Goal: Transaction & Acquisition: Purchase product/service

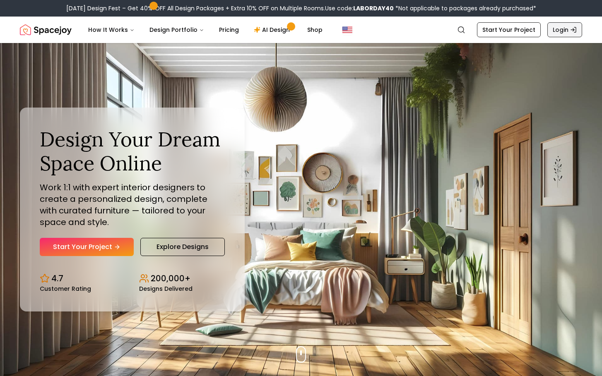
click at [566, 30] on link "Login" at bounding box center [564, 29] width 35 height 15
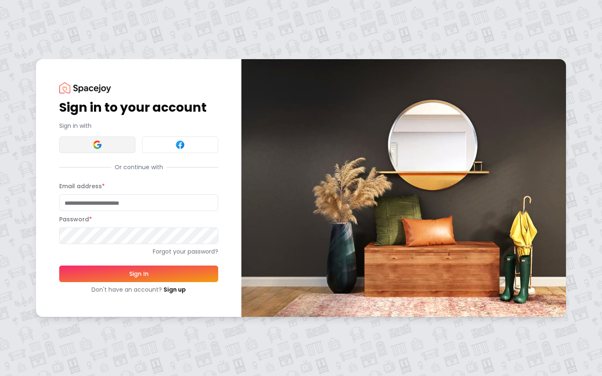
click at [93, 144] on img at bounding box center [97, 145] width 10 height 10
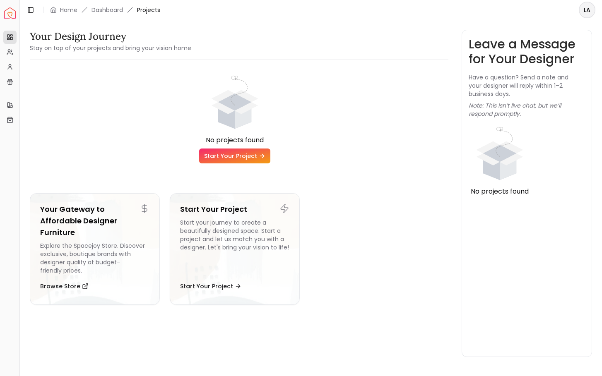
click at [150, 12] on span "Projects" at bounding box center [148, 10] width 23 height 8
click at [7, 55] on icon at bounding box center [10, 52] width 7 height 7
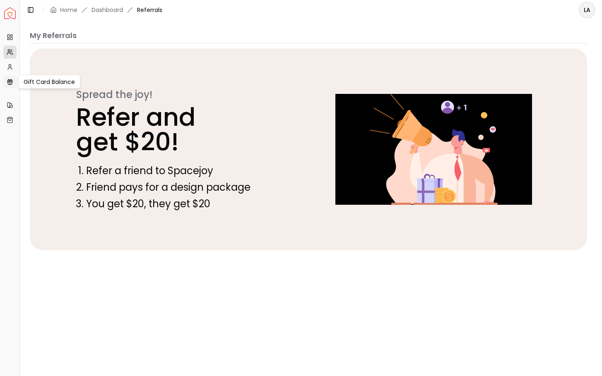
click at [9, 75] on link "Gift Card Balance" at bounding box center [9, 81] width 13 height 13
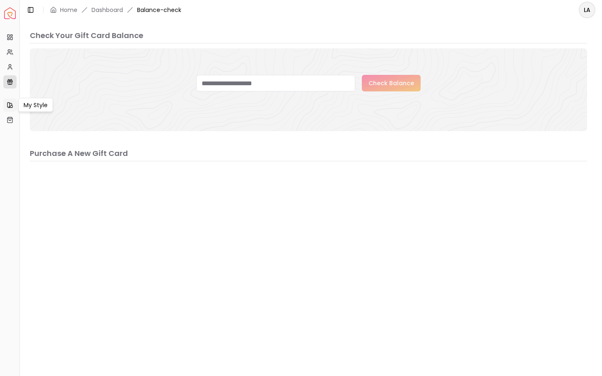
click at [9, 103] on icon at bounding box center [10, 105] width 7 height 7
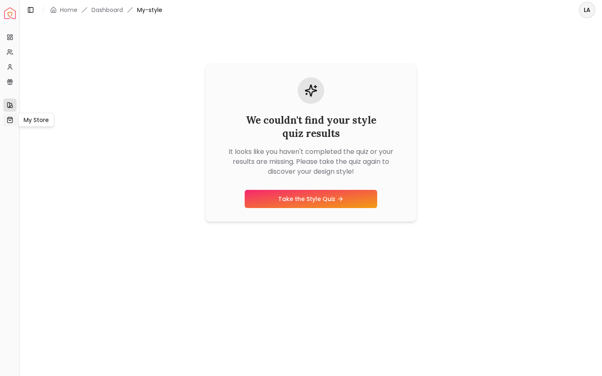
click at [8, 121] on icon at bounding box center [10, 120] width 7 height 7
click at [8, 41] on link "Projects" at bounding box center [9, 37] width 13 height 13
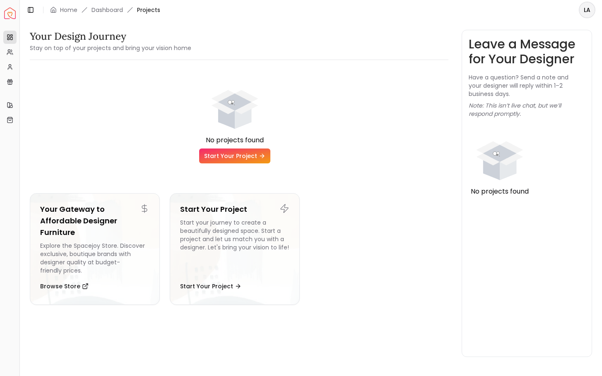
click at [223, 159] on link "Start Your Project" at bounding box center [234, 156] width 71 height 15
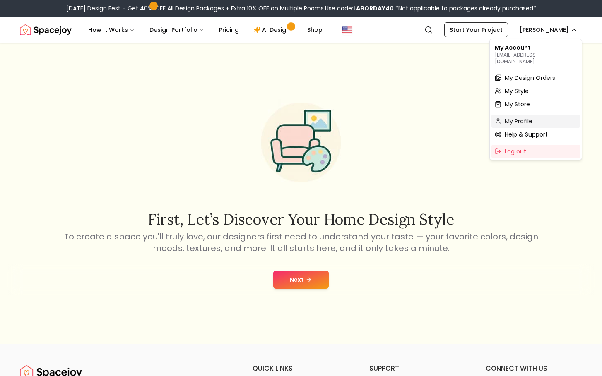
click at [516, 118] on span "My Profile" at bounding box center [518, 121] width 28 height 8
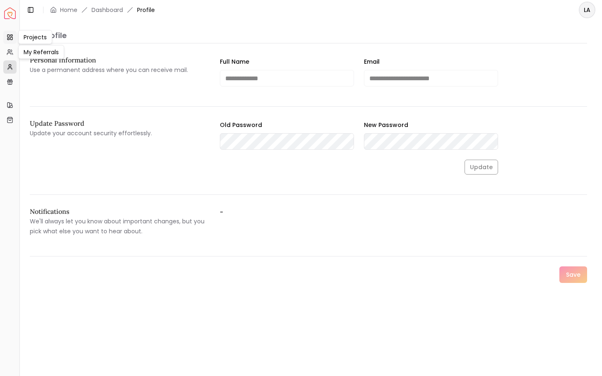
click at [13, 38] on link "Projects" at bounding box center [9, 37] width 13 height 13
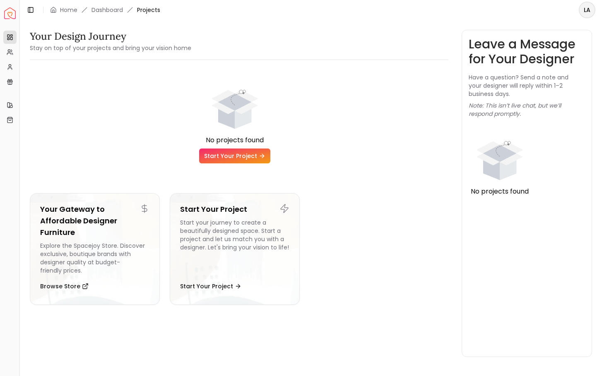
click at [533, 142] on div "Leave a Message for Your Designer Have a question? Send a note and your designe…" at bounding box center [526, 193] width 117 height 313
click at [229, 239] on div "Start your journey to create a beautifully designed space. Start a project and …" at bounding box center [234, 246] width 109 height 56
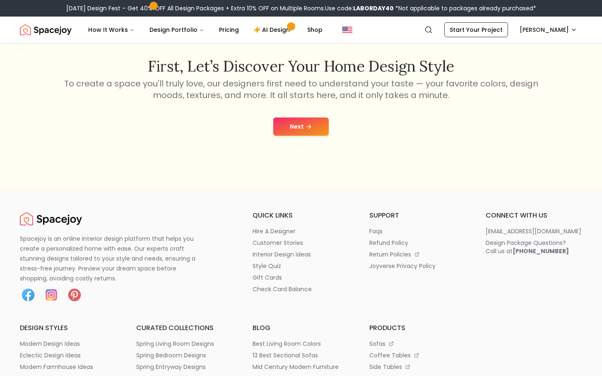
scroll to position [83, 0]
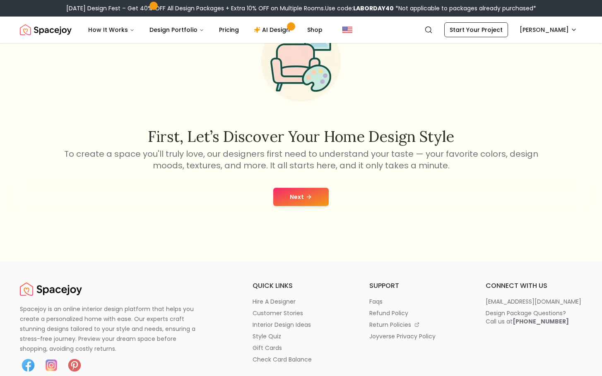
click at [310, 193] on button "Next" at bounding box center [300, 197] width 55 height 18
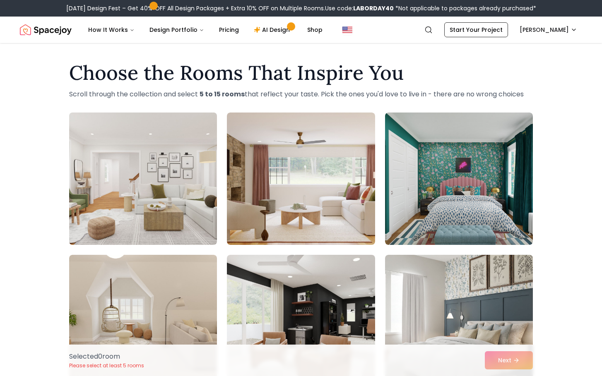
click at [159, 204] on img at bounding box center [142, 178] width 155 height 139
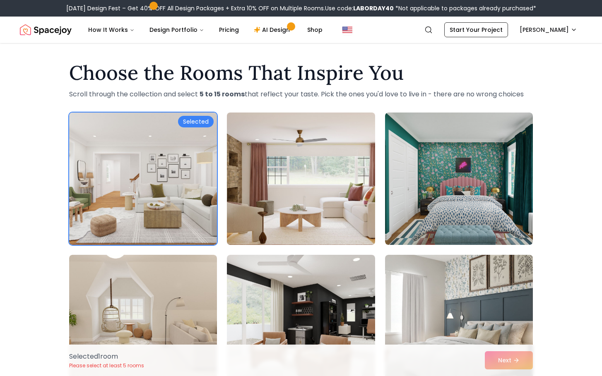
click at [279, 204] on img at bounding box center [300, 178] width 155 height 139
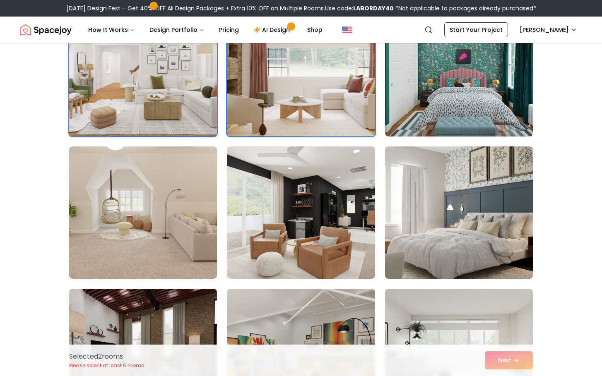
scroll to position [110, 0]
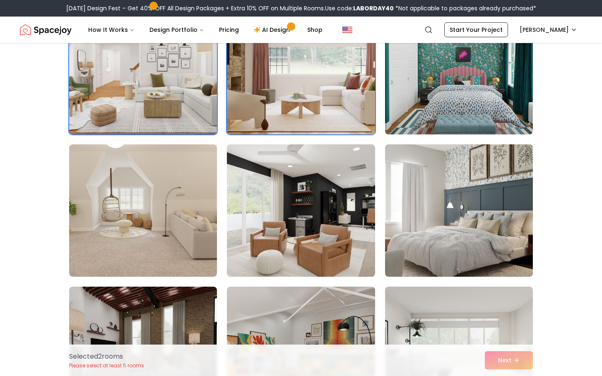
click at [55, 29] on img "Spacejoy" at bounding box center [46, 30] width 52 height 17
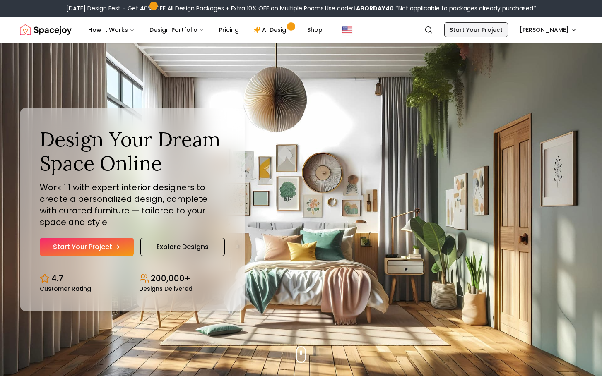
click at [497, 26] on link "Start Your Project" at bounding box center [476, 29] width 64 height 15
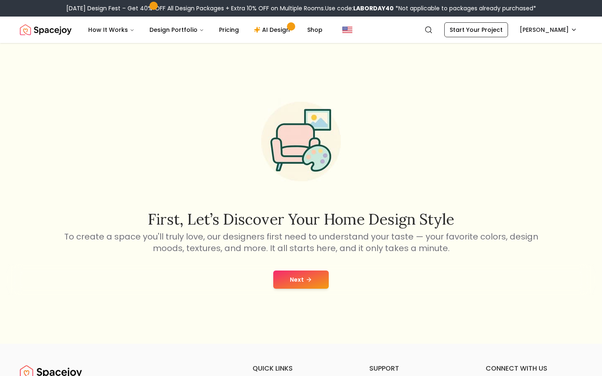
click at [306, 287] on button "Next" at bounding box center [300, 280] width 55 height 18
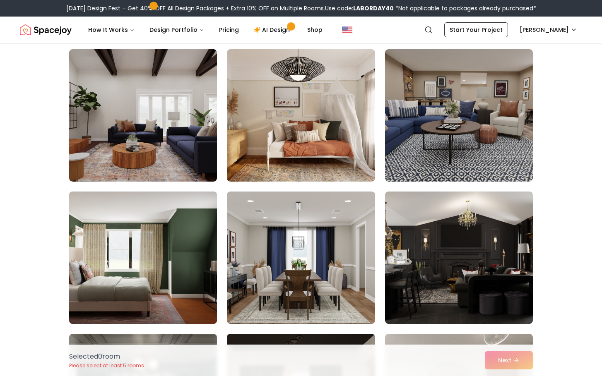
scroll to position [94, 0]
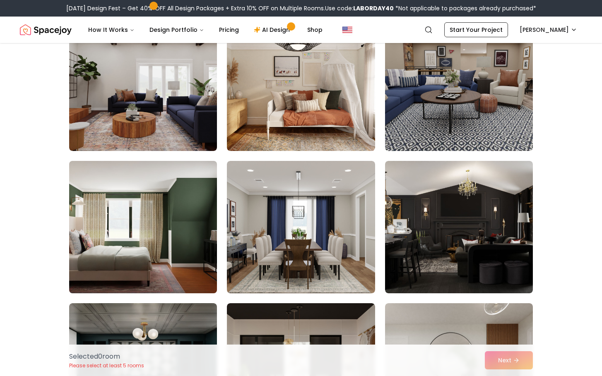
click at [166, 248] on img at bounding box center [142, 227] width 155 height 139
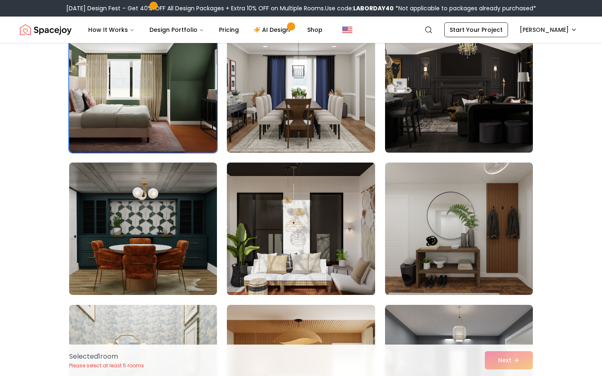
scroll to position [237, 0]
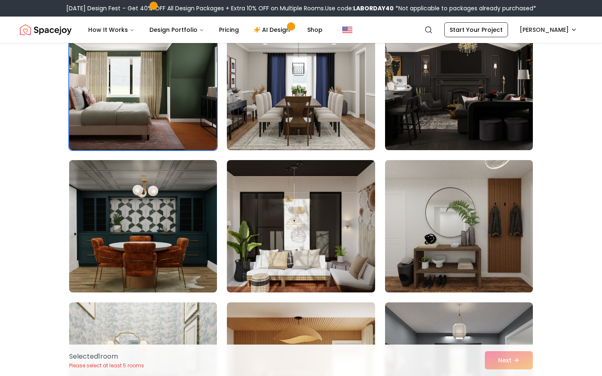
click at [445, 247] on img at bounding box center [458, 226] width 155 height 139
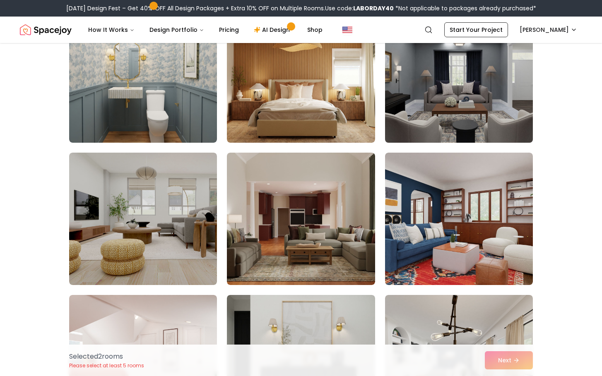
scroll to position [533, 0]
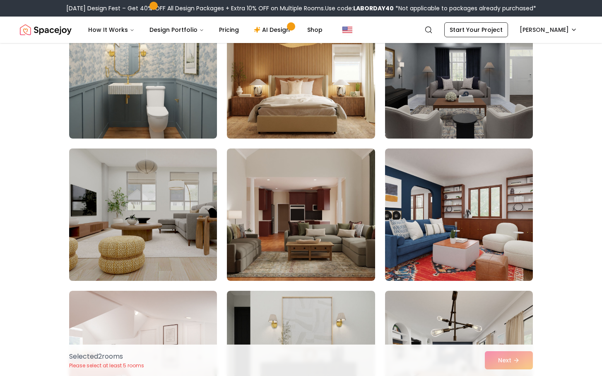
click at [150, 229] on img at bounding box center [142, 214] width 155 height 139
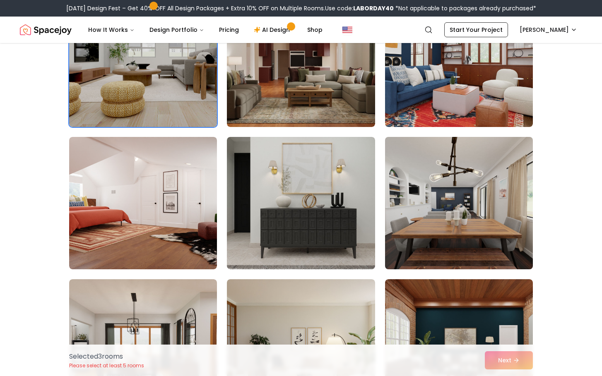
scroll to position [713, 0]
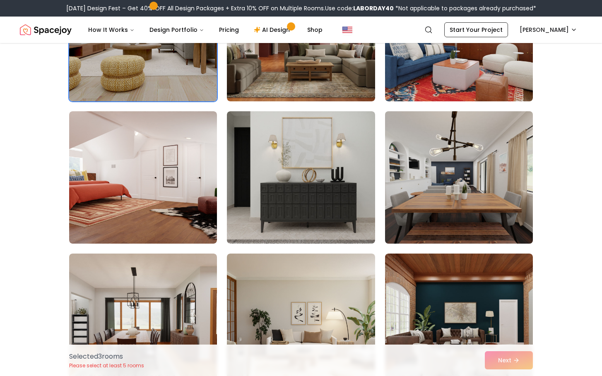
click at [434, 194] on img at bounding box center [458, 177] width 155 height 139
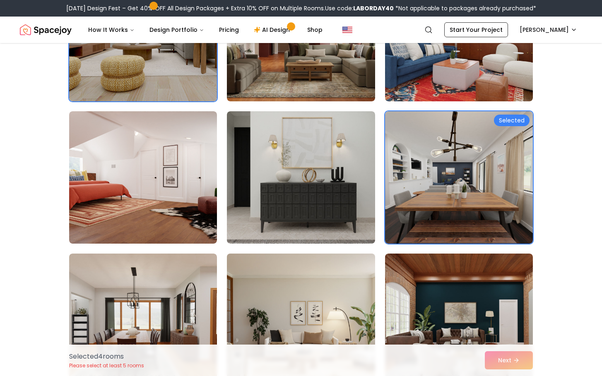
scroll to position [809, 0]
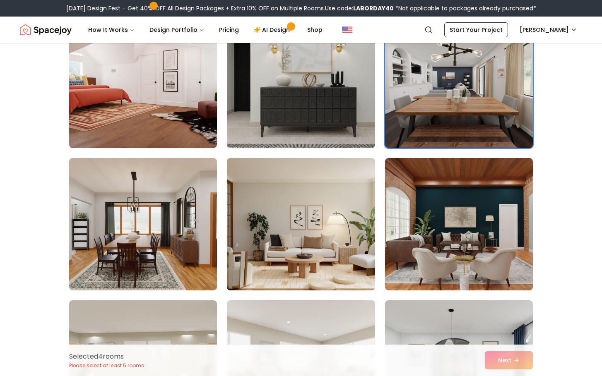
click at [318, 252] on img at bounding box center [300, 224] width 155 height 139
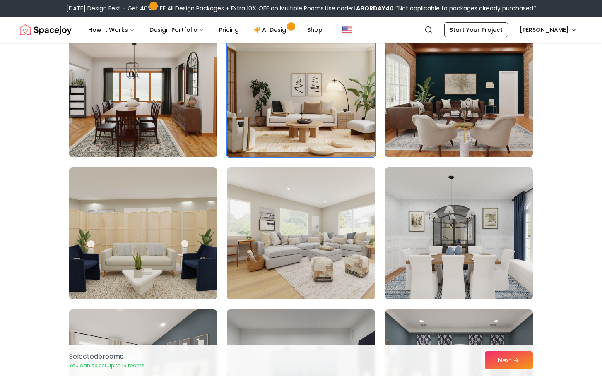
scroll to position [942, 0]
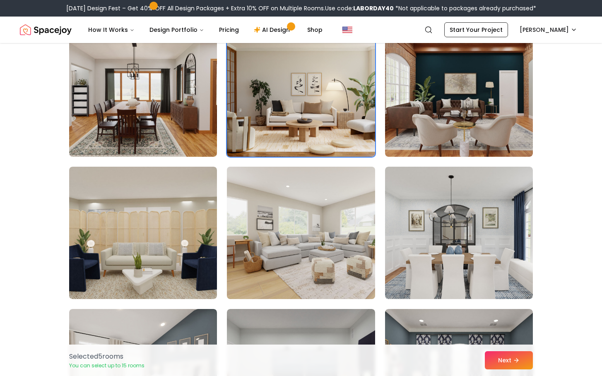
click at [278, 255] on img at bounding box center [300, 232] width 155 height 139
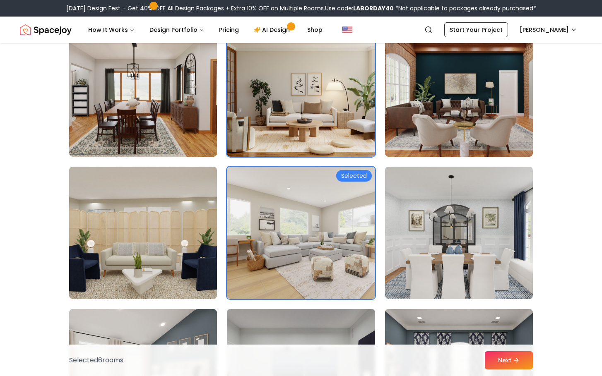
scroll to position [1088, 0]
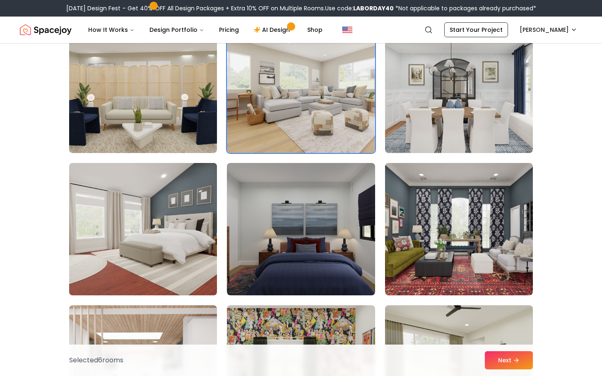
click at [157, 247] on img at bounding box center [142, 229] width 155 height 139
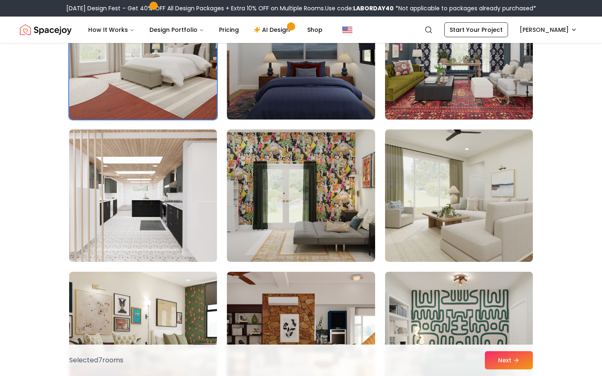
scroll to position [1344, 0]
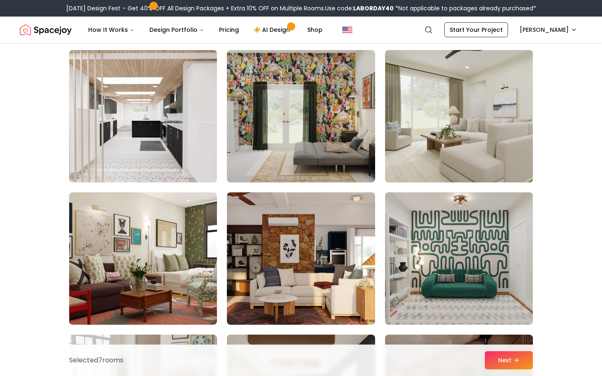
click at [418, 114] on img at bounding box center [458, 116] width 155 height 139
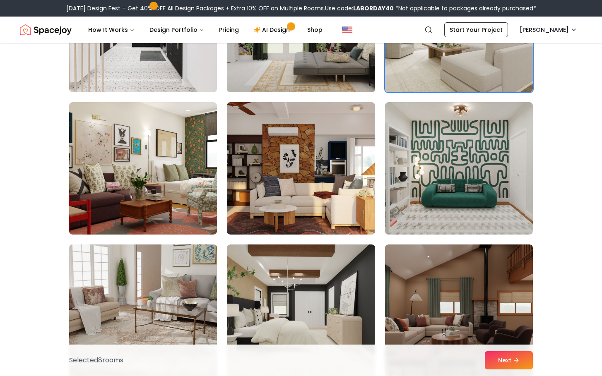
scroll to position [1442, 0]
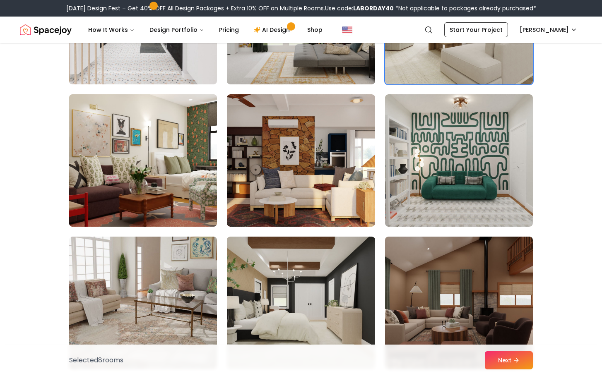
click at [165, 173] on img at bounding box center [142, 160] width 155 height 139
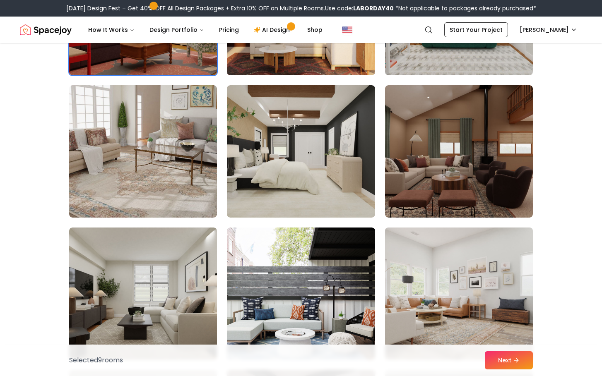
scroll to position [1686, 0]
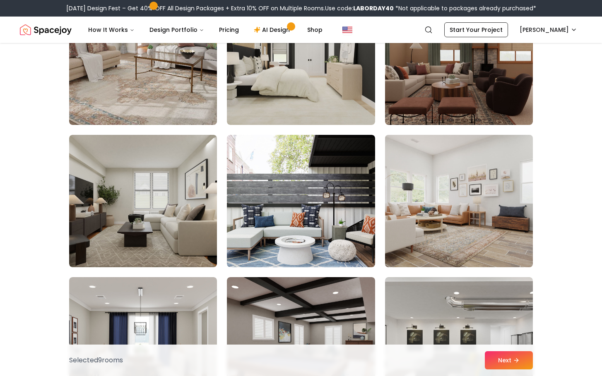
click at [475, 228] on img at bounding box center [458, 201] width 155 height 139
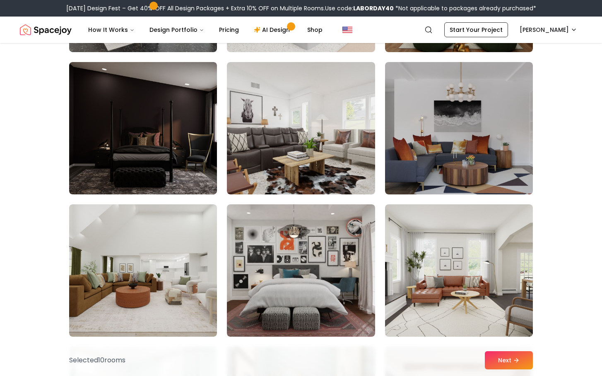
scroll to position [2414, 0]
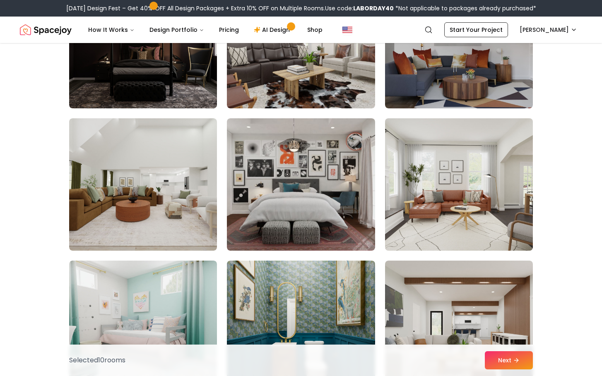
click at [489, 210] on img at bounding box center [458, 184] width 155 height 139
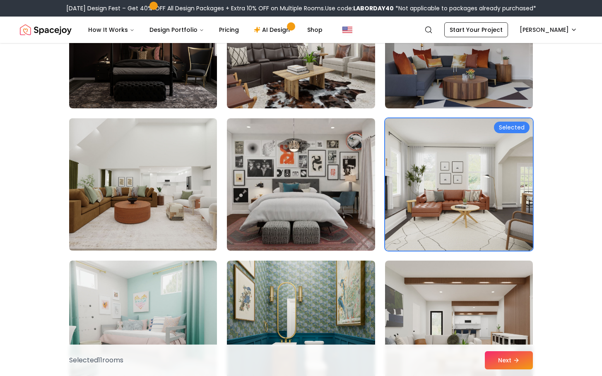
click at [169, 206] on img at bounding box center [142, 184] width 155 height 139
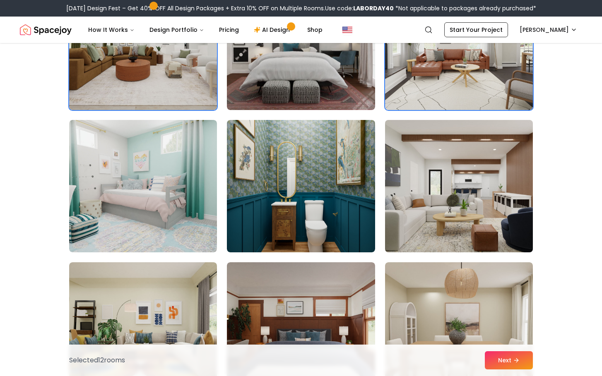
click at [434, 206] on img at bounding box center [458, 186] width 155 height 139
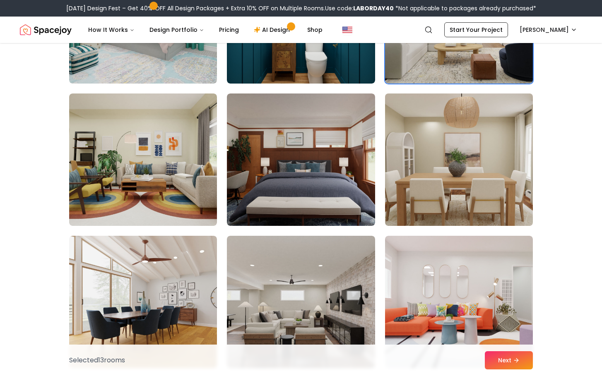
click at [410, 179] on img at bounding box center [458, 159] width 155 height 139
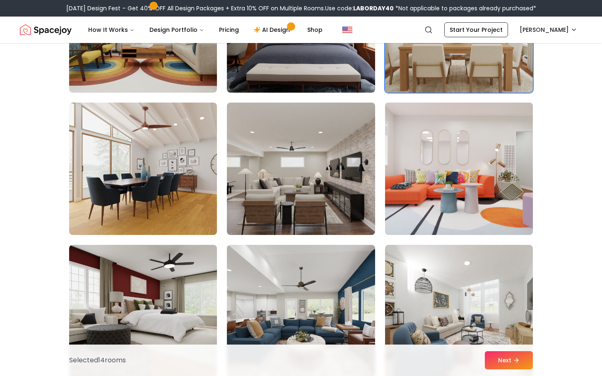
scroll to position [2869, 0]
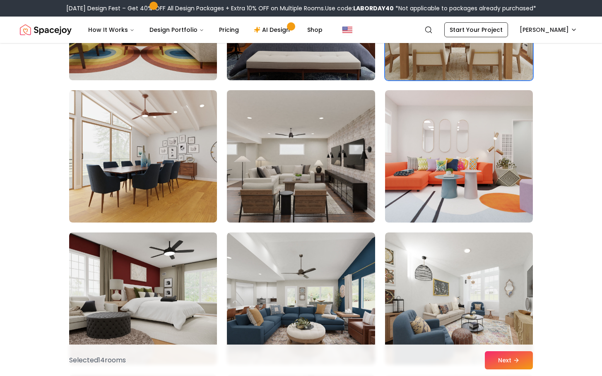
click at [326, 196] on img at bounding box center [300, 156] width 155 height 139
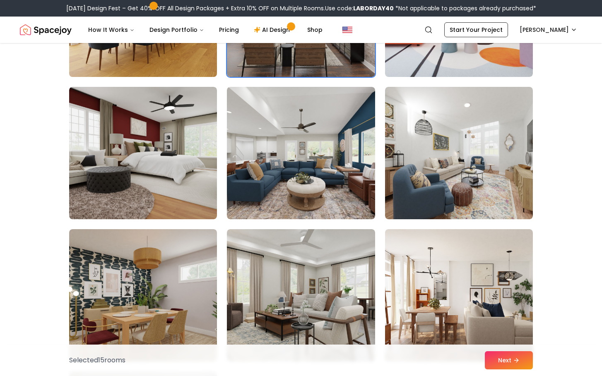
scroll to position [3016, 0]
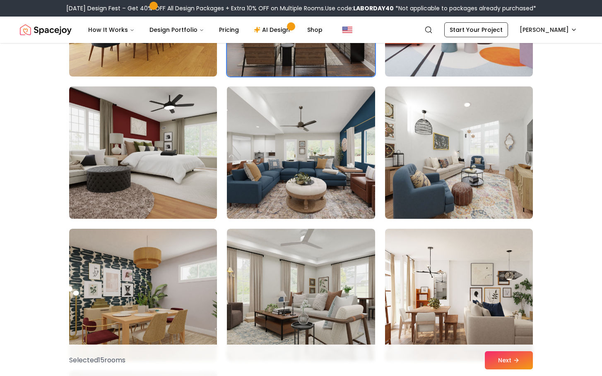
click at [305, 181] on img at bounding box center [300, 152] width 155 height 139
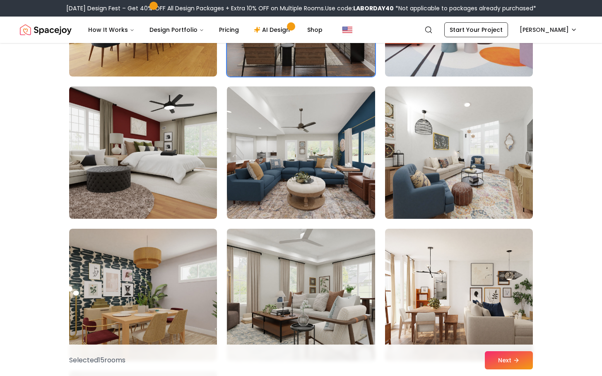
scroll to position [3082, 0]
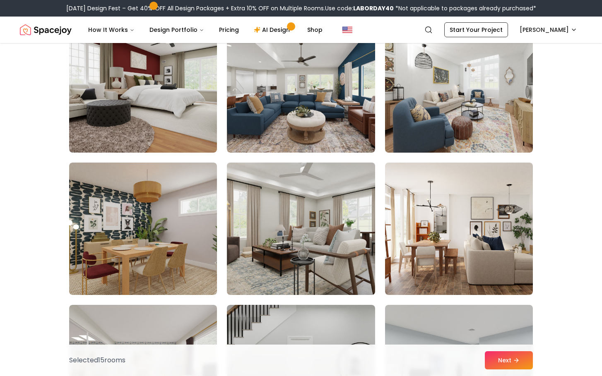
click at [327, 258] on img at bounding box center [300, 228] width 155 height 139
click at [323, 232] on img at bounding box center [300, 228] width 155 height 139
click at [331, 214] on img at bounding box center [300, 228] width 155 height 139
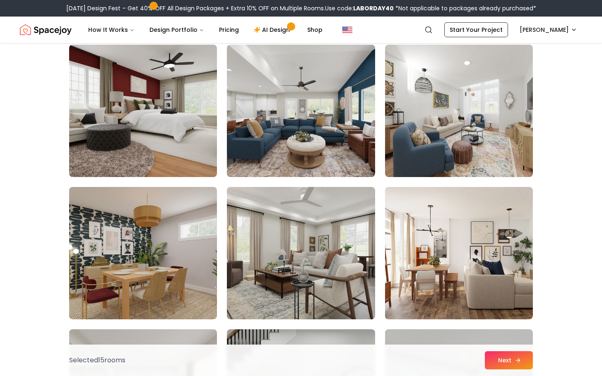
click at [511, 368] on button "Next" at bounding box center [509, 360] width 48 height 18
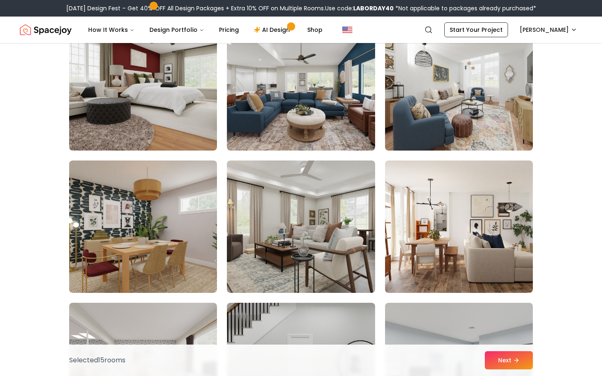
scroll to position [3057, 0]
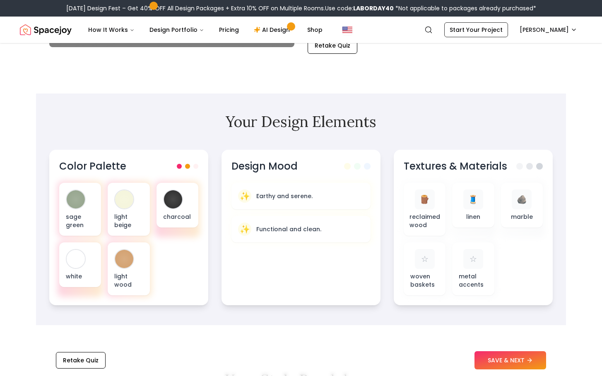
scroll to position [205, 0]
click at [499, 365] on button "SAVE & NEXT" at bounding box center [510, 360] width 72 height 18
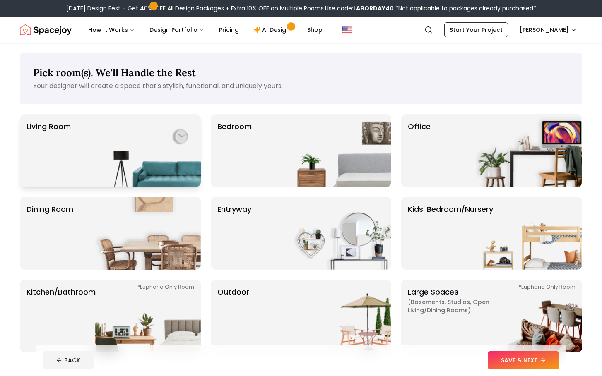
click at [104, 160] on img at bounding box center [148, 150] width 106 height 73
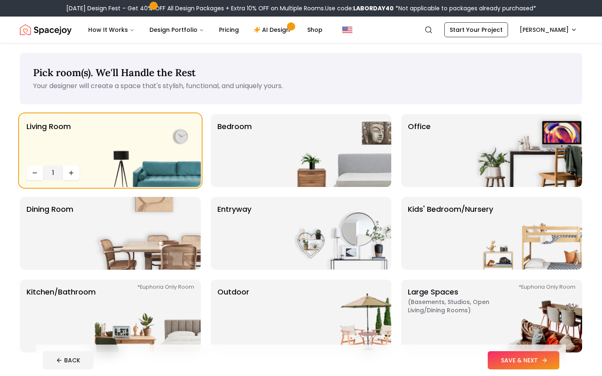
click at [514, 358] on button "SAVE & NEXT" at bounding box center [523, 360] width 72 height 18
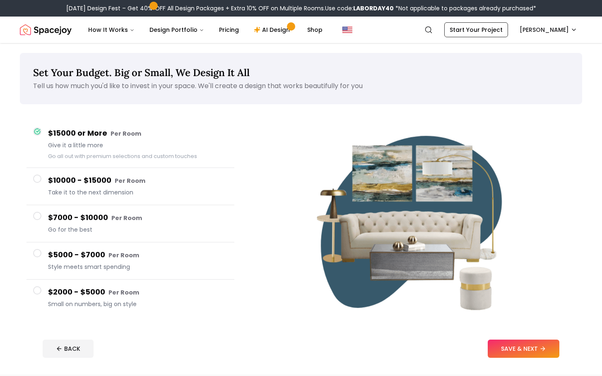
click at [116, 266] on span "Style meets smart spending" at bounding box center [138, 267] width 180 height 8
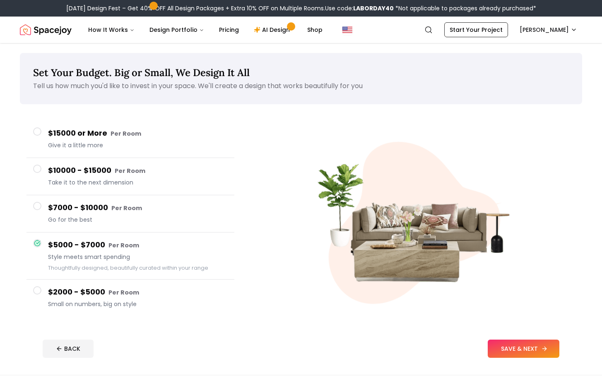
click at [540, 353] on button "SAVE & NEXT" at bounding box center [523, 349] width 72 height 18
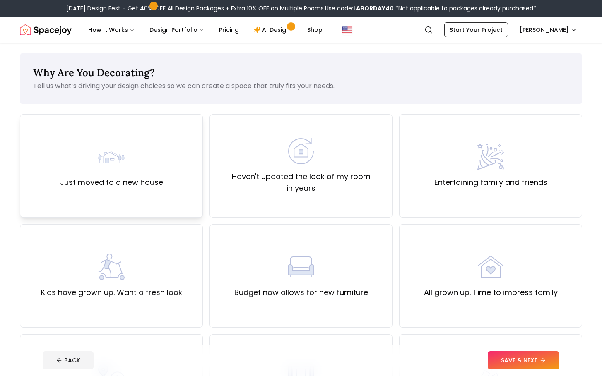
click at [120, 181] on label "Just moved to a new house" at bounding box center [111, 183] width 103 height 12
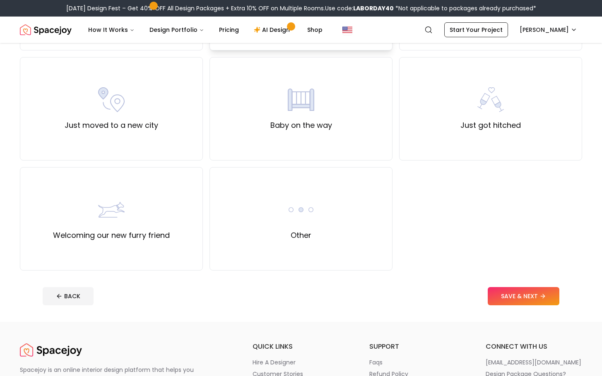
scroll to position [283, 0]
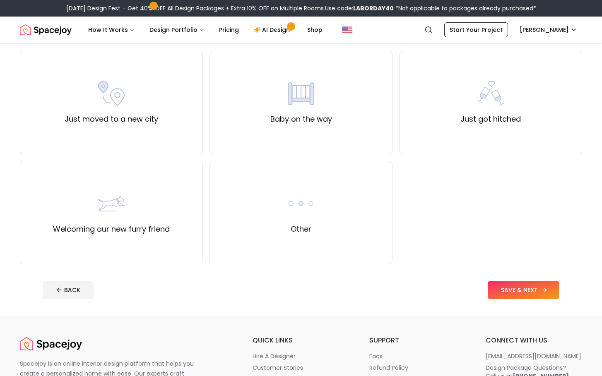
click at [529, 292] on button "SAVE & NEXT" at bounding box center [523, 290] width 72 height 18
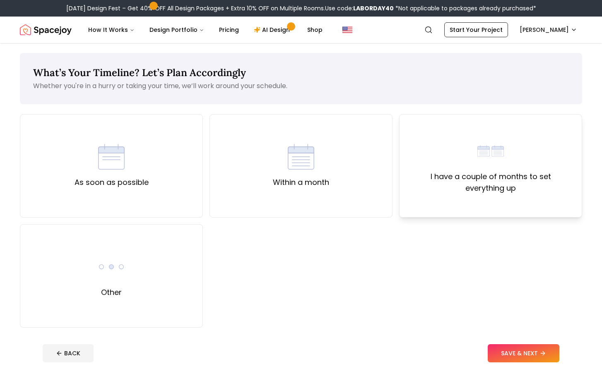
click at [474, 189] on label "I have a couple of months to set everything up" at bounding box center [490, 182] width 169 height 23
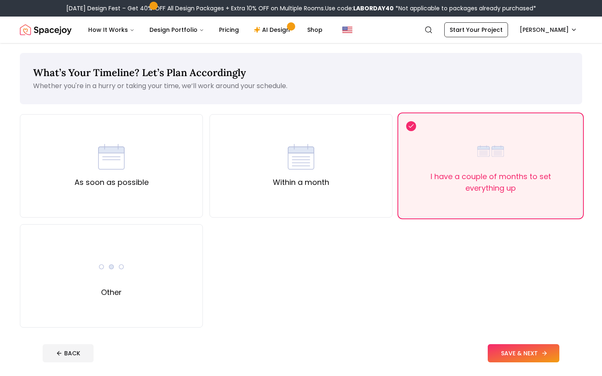
click at [519, 359] on button "SAVE & NEXT" at bounding box center [523, 353] width 72 height 18
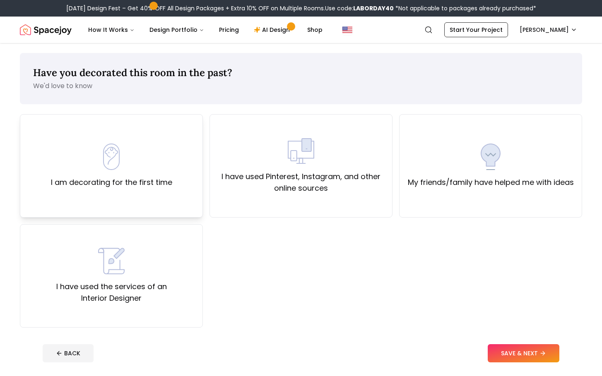
click at [144, 190] on div "I am decorating for the first time" at bounding box center [111, 165] width 183 height 103
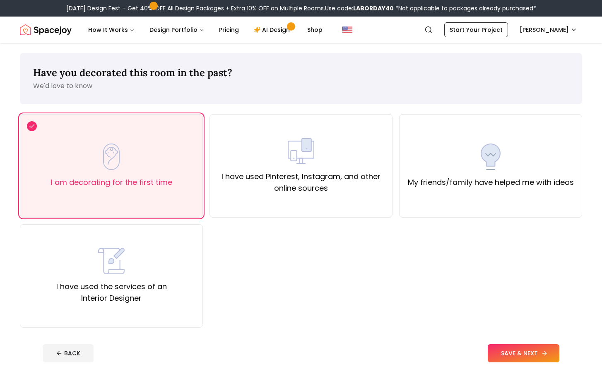
click at [520, 360] on button "SAVE & NEXT" at bounding box center [523, 353] width 72 height 18
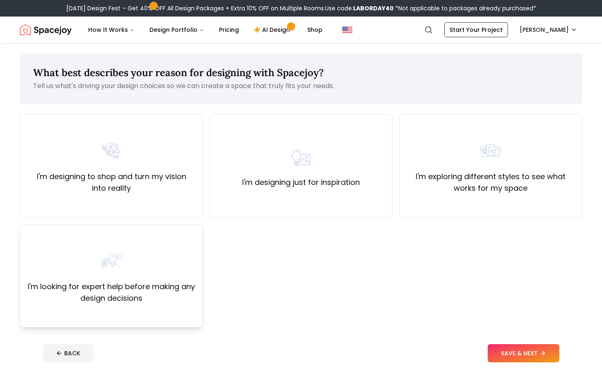
click at [150, 293] on label "I'm looking for expert help before making any design decisions" at bounding box center [111, 292] width 169 height 23
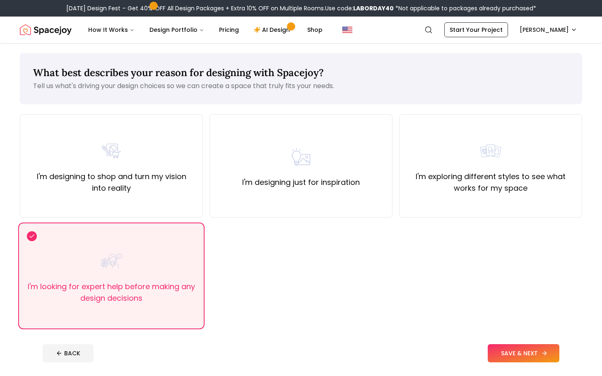
click at [540, 356] on button "SAVE & NEXT" at bounding box center [523, 353] width 72 height 18
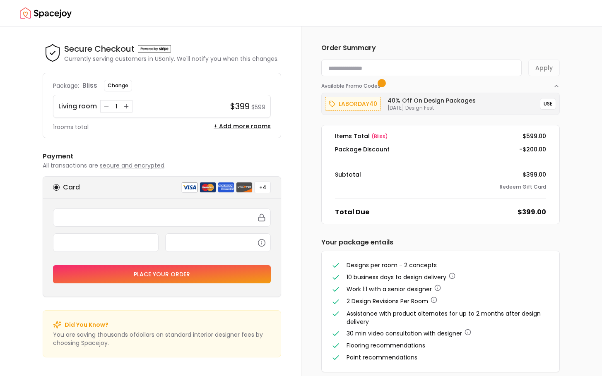
scroll to position [2, 0]
